Goal: Book appointment/travel/reservation

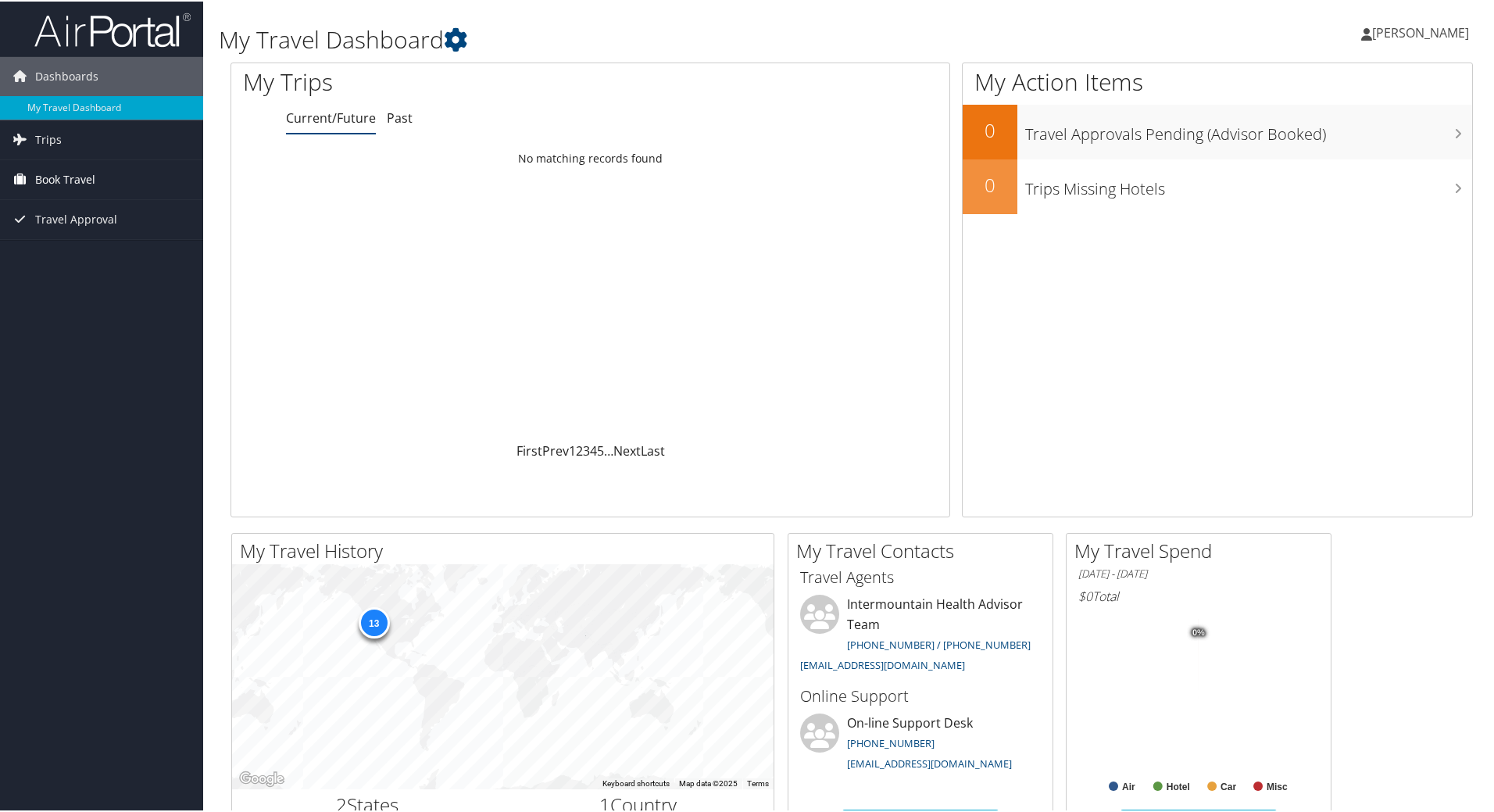
click at [82, 177] on span "Book Travel" at bounding box center [65, 177] width 60 height 39
click at [96, 252] on link "Book/Manage Online Trips" at bounding box center [102, 256] width 203 height 24
click at [117, 249] on link "Book/Manage Online Trips" at bounding box center [102, 256] width 203 height 24
click at [88, 259] on link "Book/Manage Online Trips" at bounding box center [102, 256] width 203 height 24
